Goal: Task Accomplishment & Management: Manage account settings

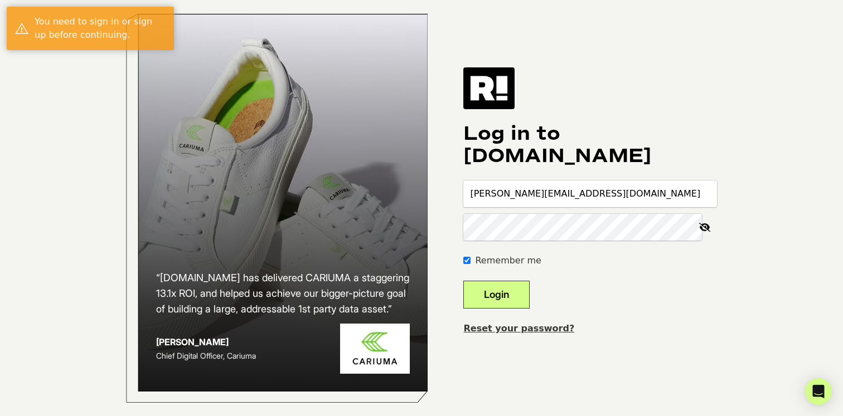
type input "[PERSON_NAME][EMAIL_ADDRESS][DOMAIN_NAME]"
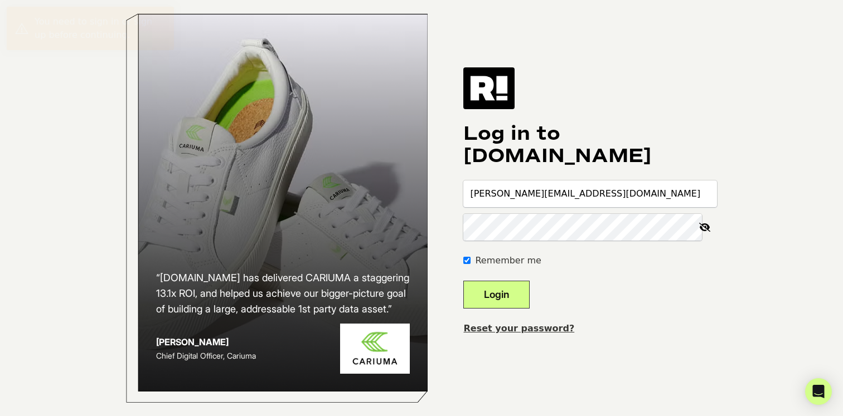
click at [525, 305] on button "Login" at bounding box center [496, 295] width 66 height 28
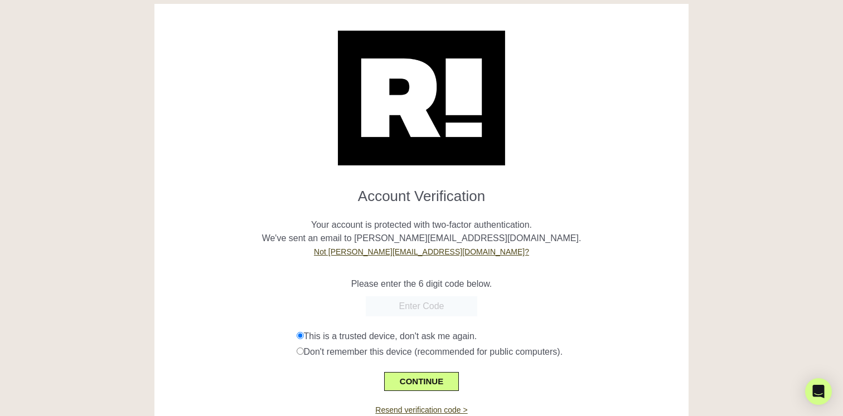
scroll to position [13, 0]
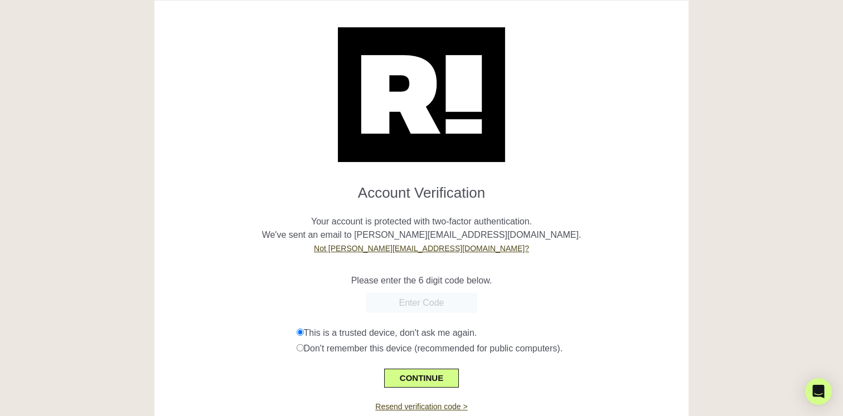
paste input "430656"
type input "430656"
click at [430, 376] on button "CONTINUE" at bounding box center [421, 378] width 75 height 19
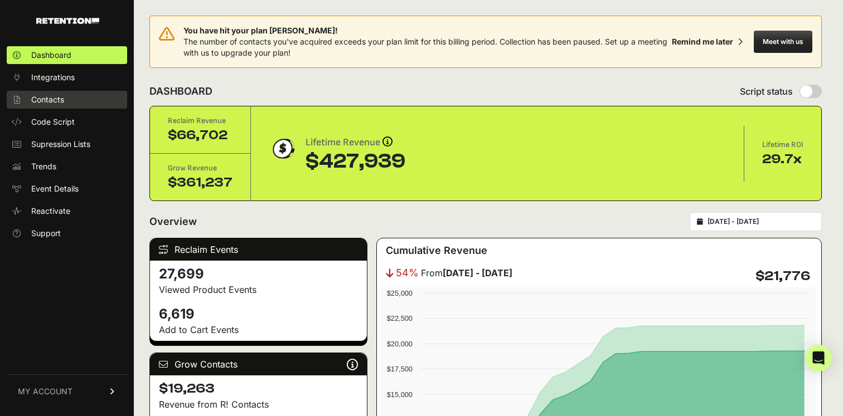
click at [59, 105] on link "Contacts" at bounding box center [67, 100] width 120 height 18
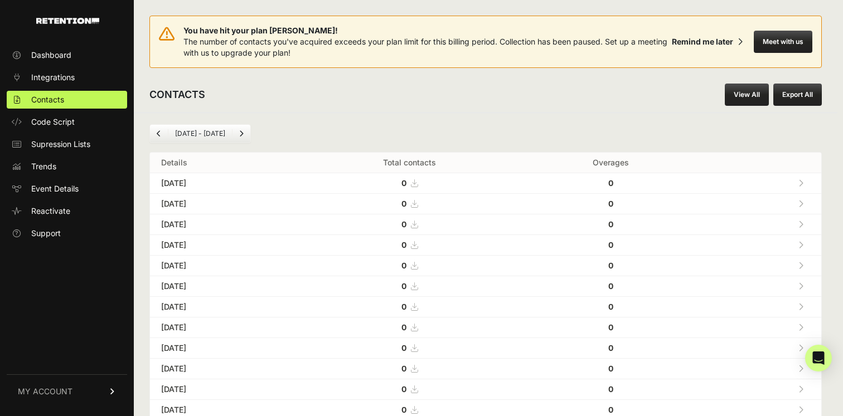
click at [158, 134] on icon "Previous" at bounding box center [159, 133] width 4 height 7
click at [204, 133] on li "Jun 19 - Jul 19" at bounding box center [200, 133] width 64 height 9
click at [157, 135] on icon "Previous" at bounding box center [159, 133] width 4 height 7
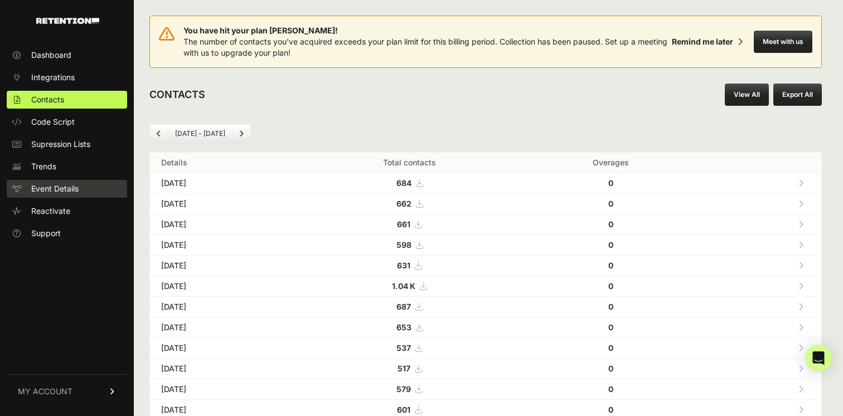
click at [60, 185] on span "Event Details" at bounding box center [54, 188] width 47 height 11
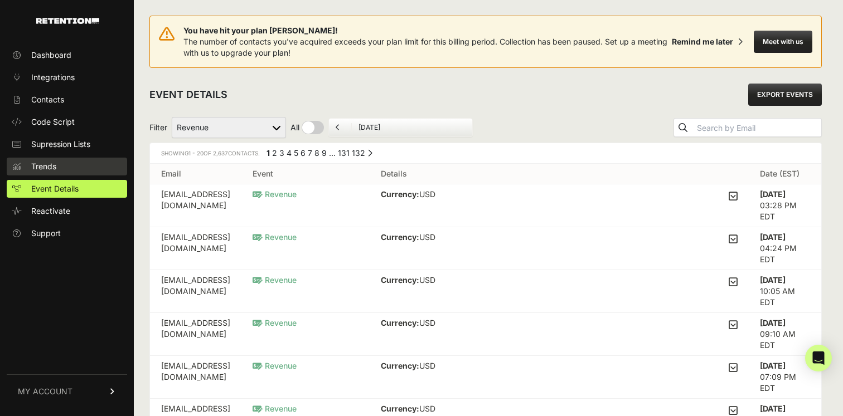
click at [61, 160] on link "Trends" at bounding box center [67, 167] width 120 height 18
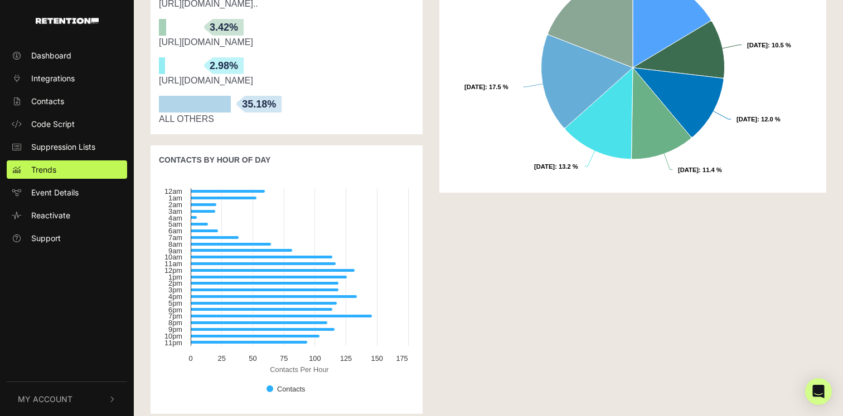
scroll to position [705, 0]
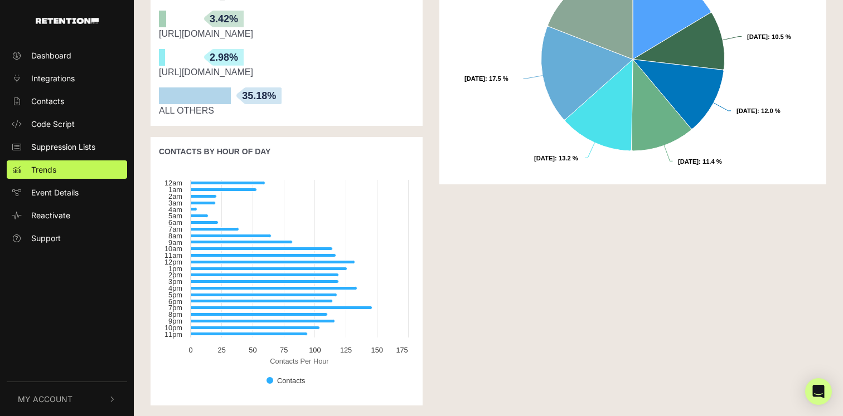
click at [53, 111] on ul "Dashboard Integrations Contacts Code Script Suppression Lists Trends Event Deta…" at bounding box center [67, 146] width 134 height 201
click at [52, 100] on span "Contacts" at bounding box center [47, 101] width 33 height 12
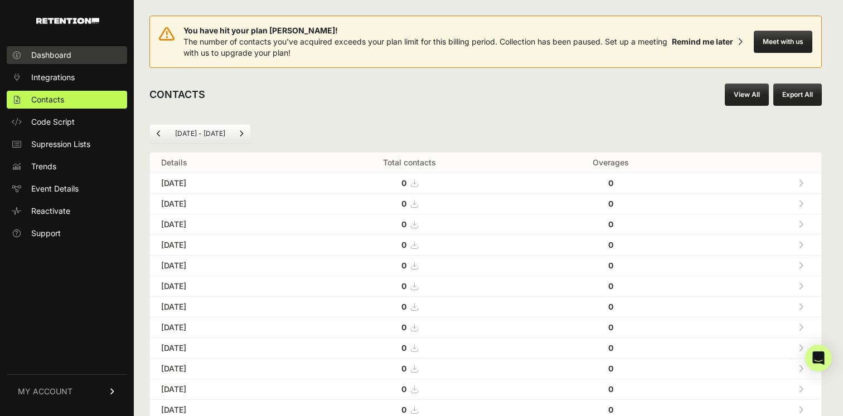
click at [63, 56] on span "Dashboard" at bounding box center [51, 55] width 40 height 11
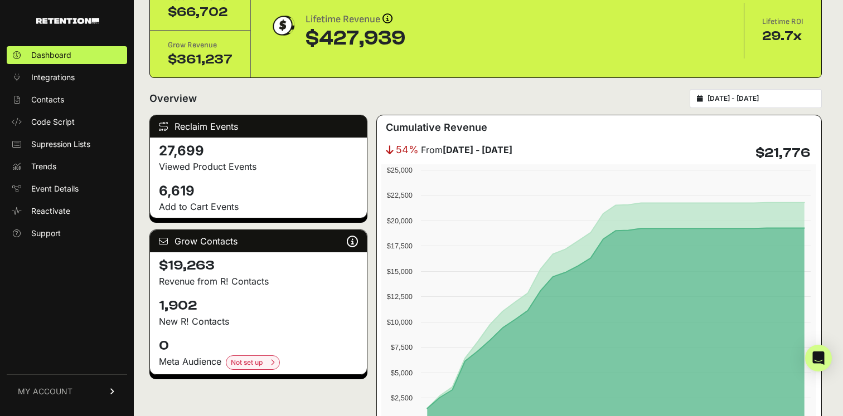
scroll to position [129, 0]
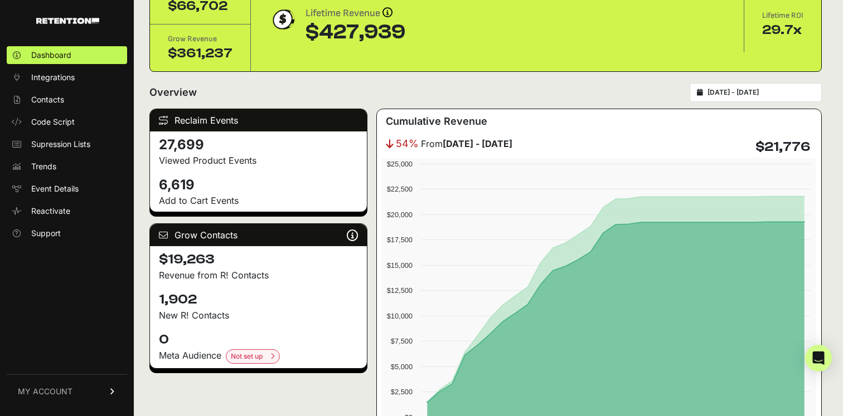
click at [202, 308] on h4 "1,902" at bounding box center [258, 300] width 199 height 18
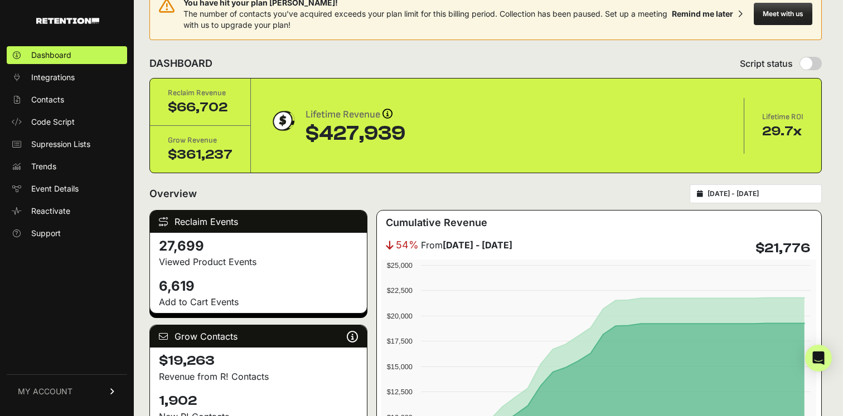
scroll to position [0, 0]
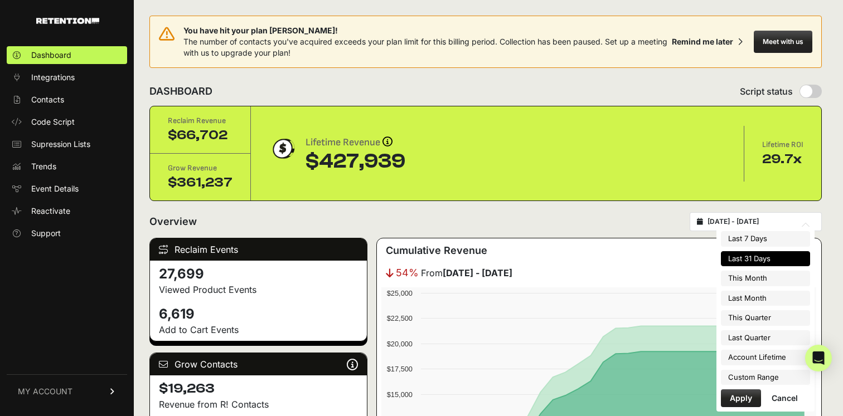
click at [736, 219] on input "[DATE] - [DATE]" at bounding box center [760, 221] width 107 height 9
click at [758, 302] on li "Last Month" at bounding box center [765, 299] width 89 height 16
type input "[DATE] - [DATE]"
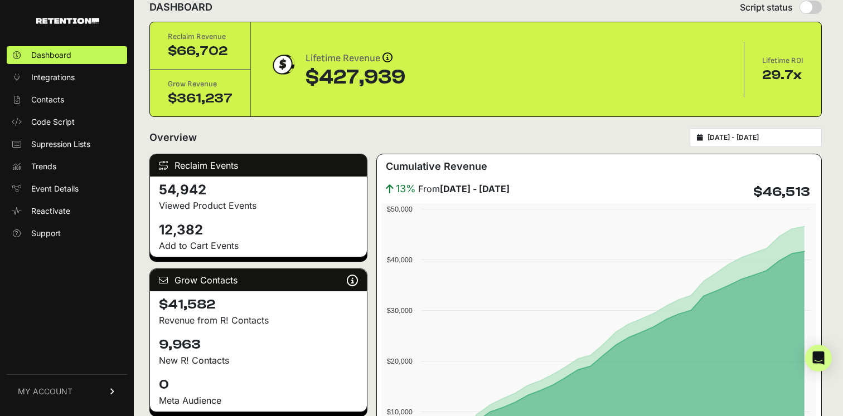
scroll to position [109, 0]
